Goal: Task Accomplishment & Management: Manage account settings

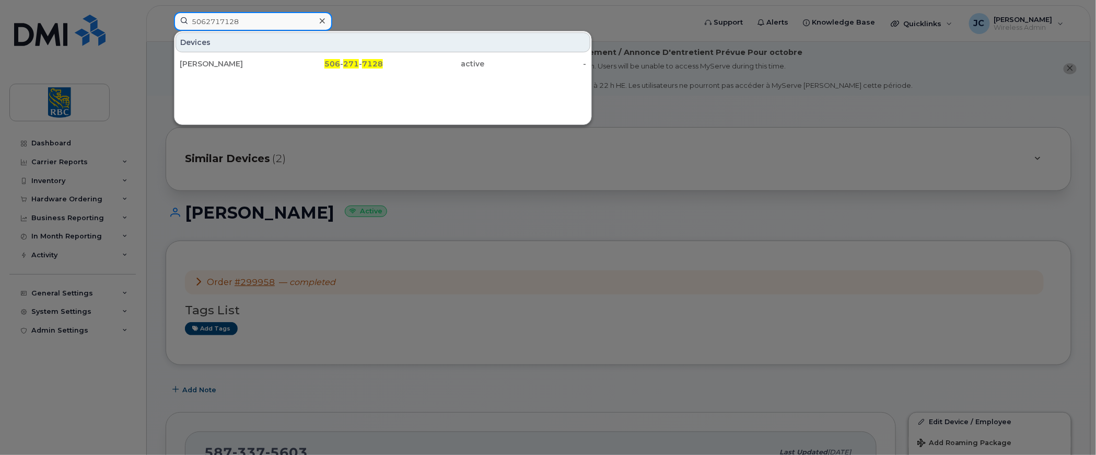
drag, startPoint x: 256, startPoint y: 21, endPoint x: 128, endPoint y: 10, distance: 129.0
click at [166, 12] on div "5062717128 Devices Brenda Azevedo 506 - 271 - 7128 active -" at bounding box center [432, 23] width 532 height 23
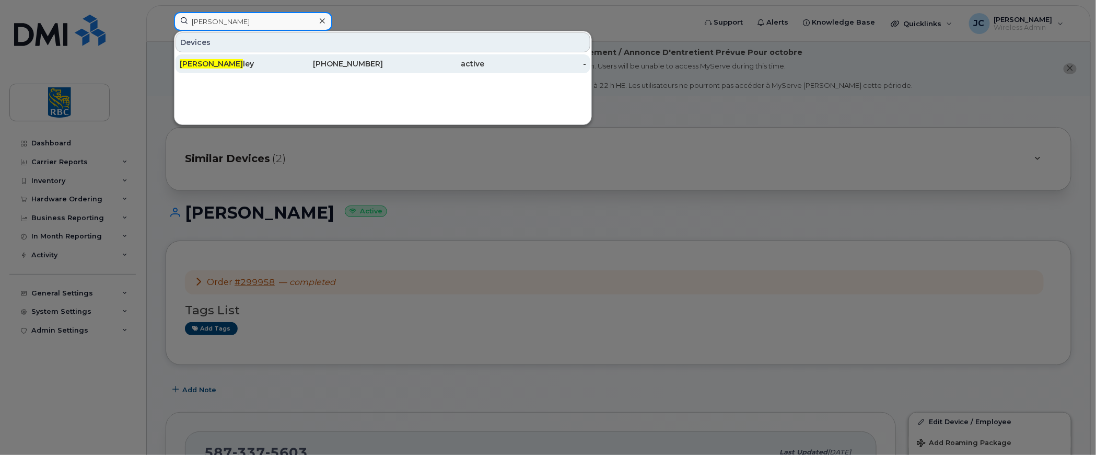
type input "dwayne caw"
click at [208, 61] on span "Dwayne Caw" at bounding box center [211, 63] width 63 height 9
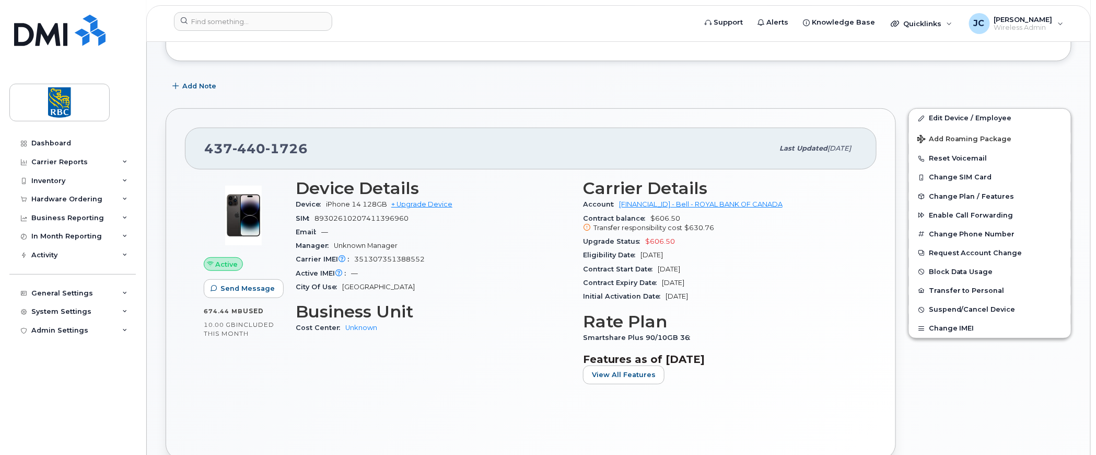
scroll to position [209, 0]
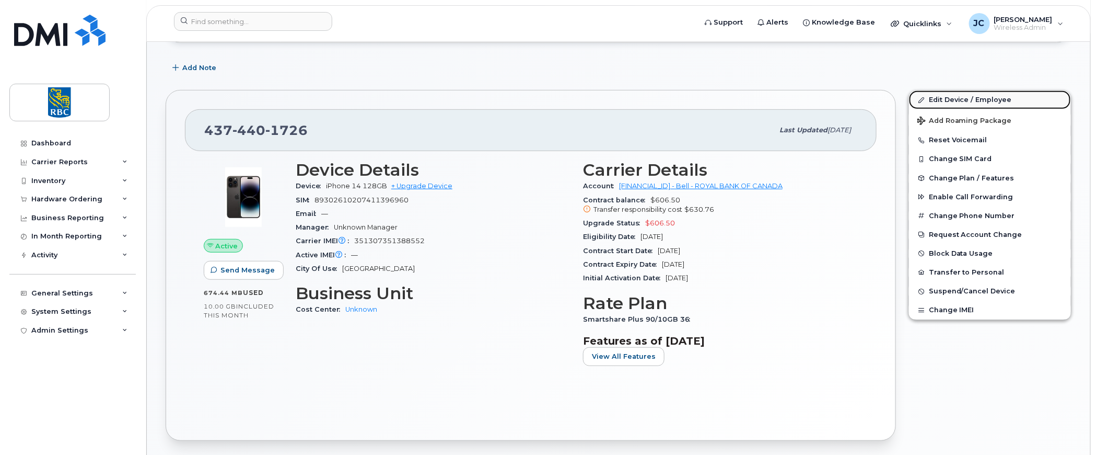
click at [980, 96] on link "Edit Device / Employee" at bounding box center [990, 99] width 162 height 19
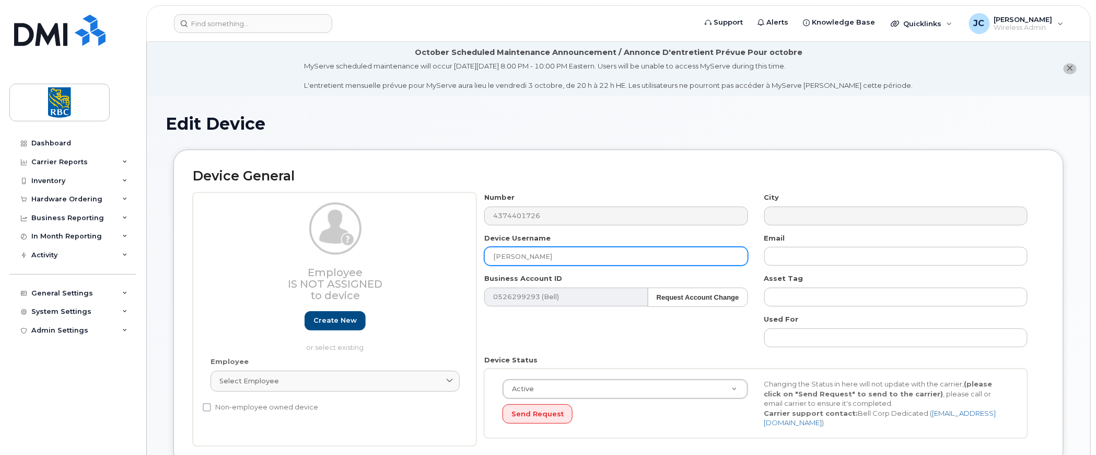
drag, startPoint x: 558, startPoint y: 253, endPoint x: 387, endPoint y: 256, distance: 170.9
click at [387, 256] on div "Employee Is not assigned to device Create new or select existing Employee Selec…" at bounding box center [619, 318] width 852 height 253
paste input "Wendy McCartn"
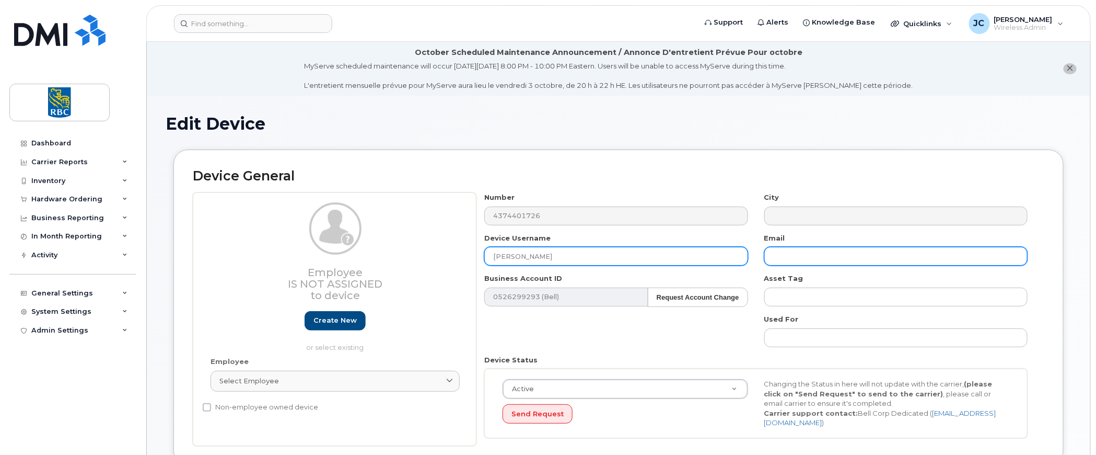
type input "[PERSON_NAME]"
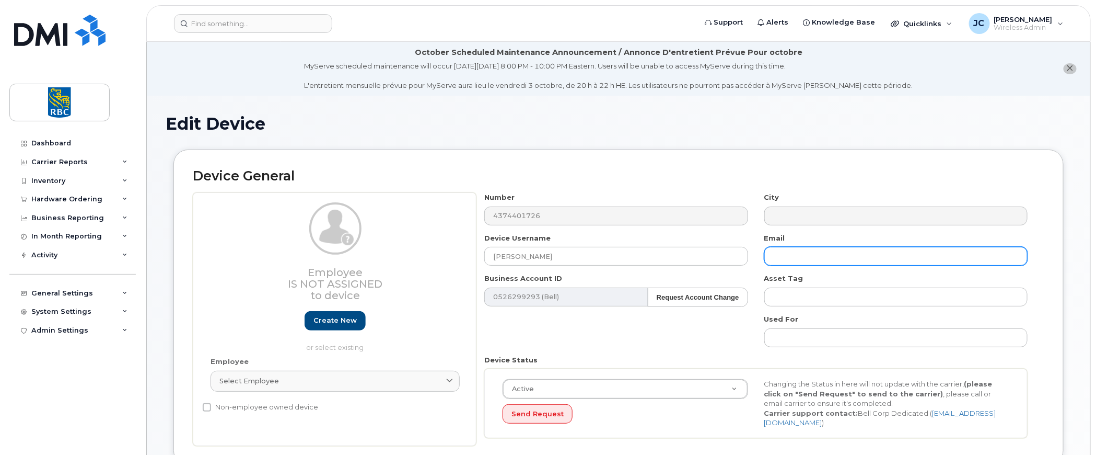
click at [798, 253] on input "text" at bounding box center [895, 256] width 263 height 19
click at [818, 249] on input "text" at bounding box center [895, 256] width 263 height 19
paste input "[PERSON_NAME][EMAIL_ADDRESS][PERSON_NAME][DOMAIN_NAME]"
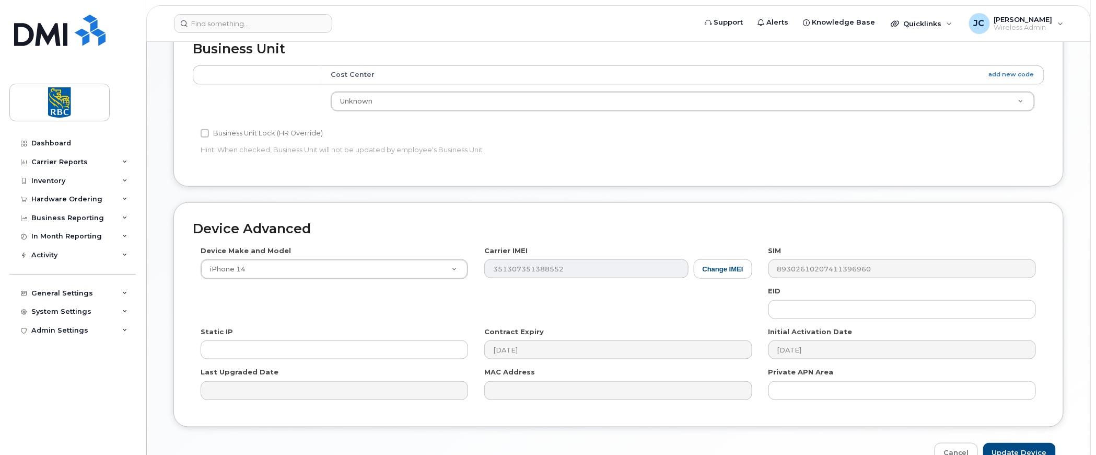
scroll to position [515, 0]
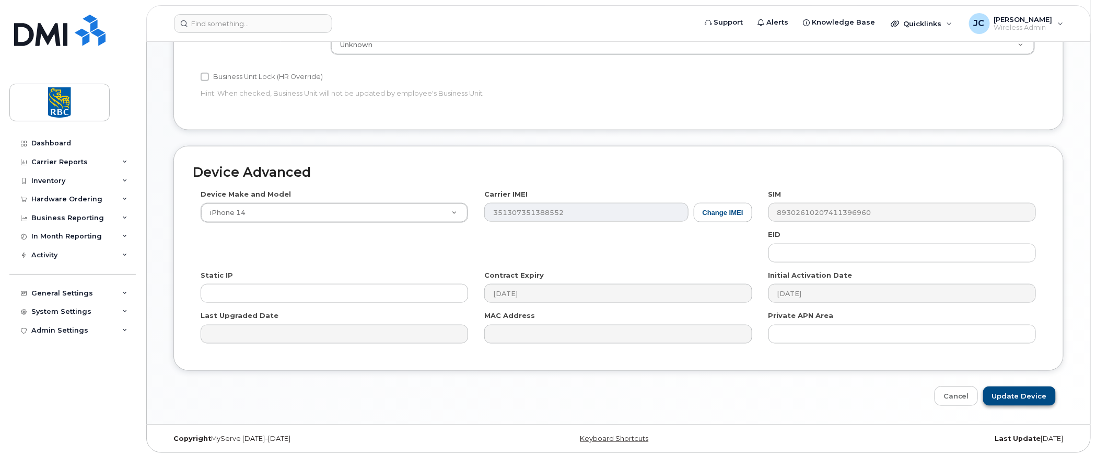
type input "[PERSON_NAME][EMAIL_ADDRESS][PERSON_NAME][DOMAIN_NAME]"
click at [1022, 389] on input "Update Device" at bounding box center [1019, 395] width 73 height 19
type input "Saving..."
